Goal: Find specific fact

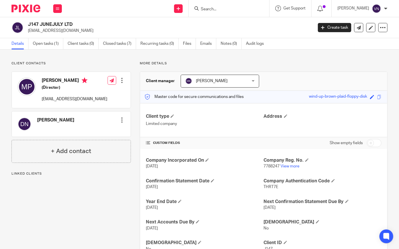
click at [225, 7] on input "Search" at bounding box center [226, 9] width 52 height 5
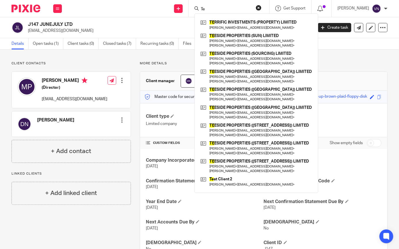
type input "T"
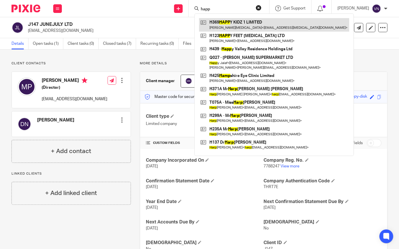
type input "happ"
click at [236, 26] on link at bounding box center [274, 24] width 150 height 13
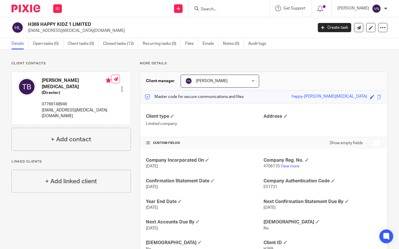
click at [244, 10] on input "Search" at bounding box center [226, 9] width 52 height 5
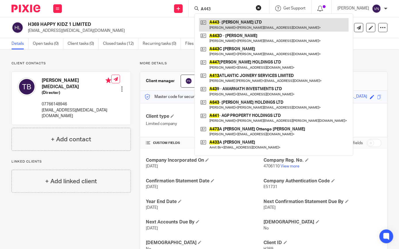
type input "A443"
click at [247, 21] on link at bounding box center [274, 24] width 150 height 13
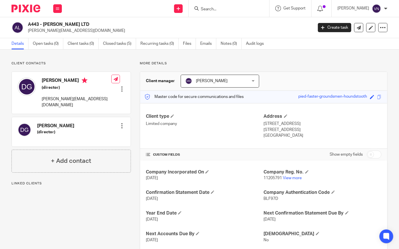
drag, startPoint x: 28, startPoint y: 30, endPoint x: 80, endPoint y: 30, distance: 51.2
click at [80, 30] on p "[PERSON_NAME][EMAIL_ADDRESS][DOMAIN_NAME]" at bounding box center [168, 31] width 281 height 6
copy p "[PERSON_NAME][EMAIL_ADDRESS][DOMAIN_NAME]"
